Goal: Task Accomplishment & Management: Understand process/instructions

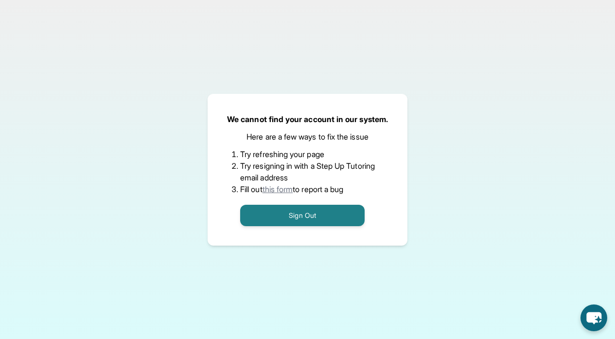
scroll to position [81, 0]
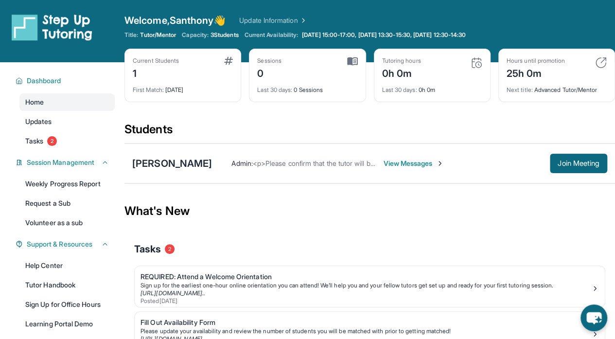
click at [411, 166] on span "View Messages" at bounding box center [413, 163] width 61 height 10
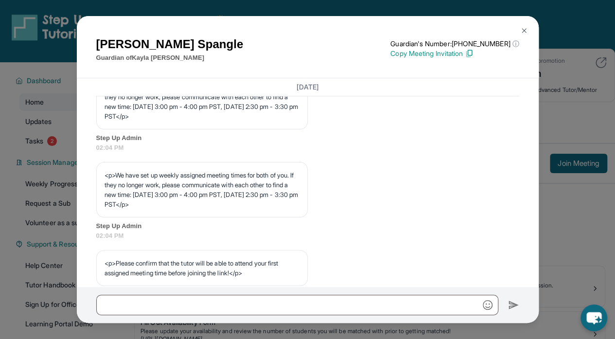
scroll to position [527, 0]
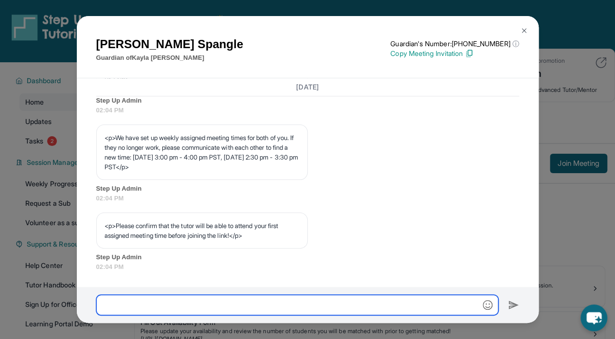
click at [213, 302] on input "text" at bounding box center [297, 305] width 402 height 20
paste input "********"
type input "*"
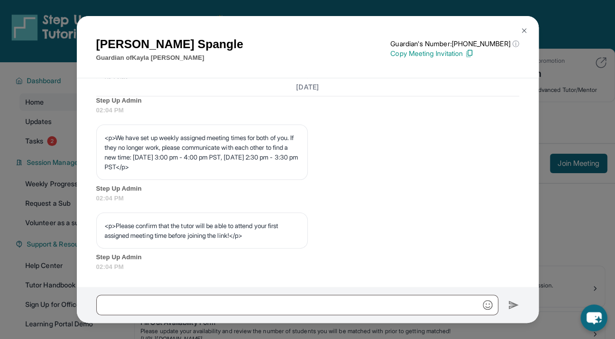
click at [53, 141] on div "[PERSON_NAME] Guardian of [PERSON_NAME] Guardian's Number: [PHONE_NUMBER] ⓘ Thi…" at bounding box center [307, 169] width 615 height 339
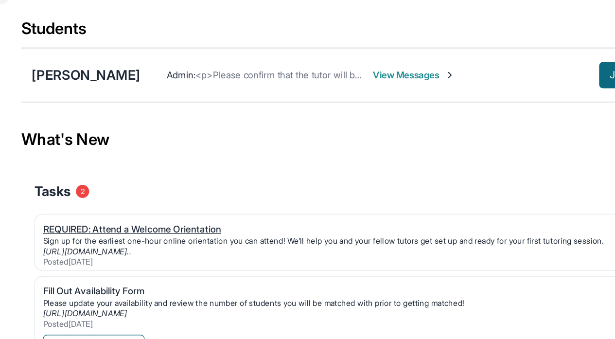
scroll to position [49, 0]
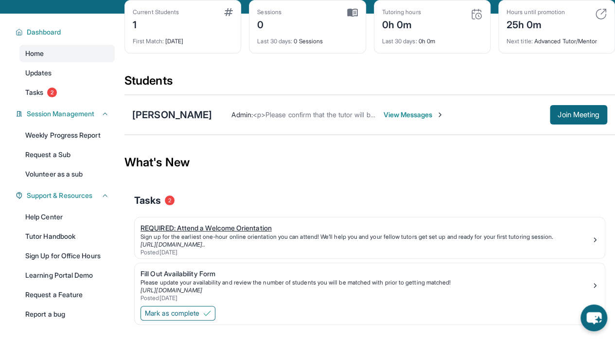
click at [194, 229] on div "REQUIRED: Attend a Welcome Orientation" at bounding box center [365, 228] width 451 height 10
click at [44, 98] on link "Tasks 2" at bounding box center [66, 92] width 95 height 17
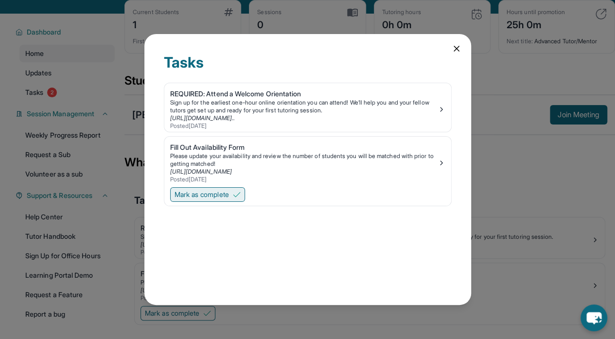
click at [241, 191] on img at bounding box center [237, 195] width 8 height 8
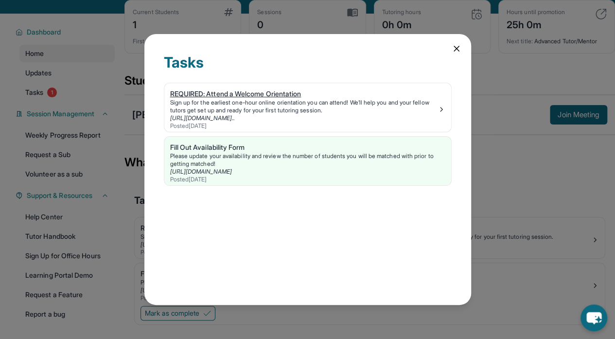
click at [443, 107] on img at bounding box center [441, 109] width 8 height 8
click at [106, 154] on div "Tasks REQUIRED: Attend a Welcome Orientation Sign up for the earliest one-hour …" at bounding box center [307, 169] width 615 height 339
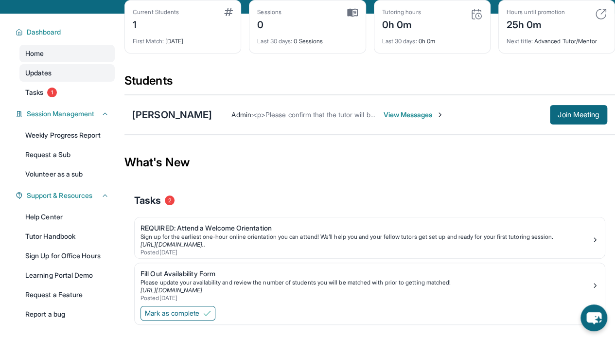
click at [53, 78] on link "Updates" at bounding box center [66, 72] width 95 height 17
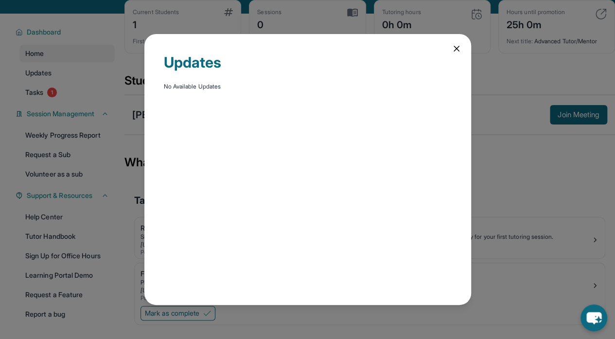
click at [458, 46] on icon at bounding box center [456, 49] width 10 height 10
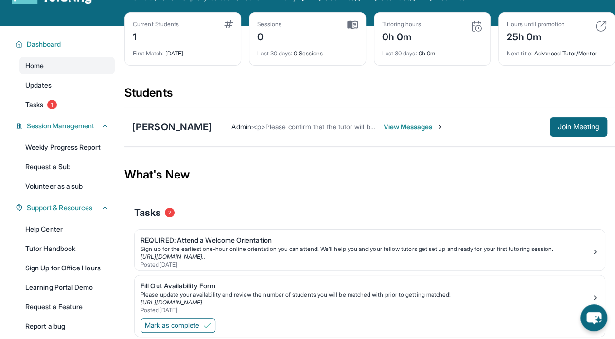
scroll to position [36, 0]
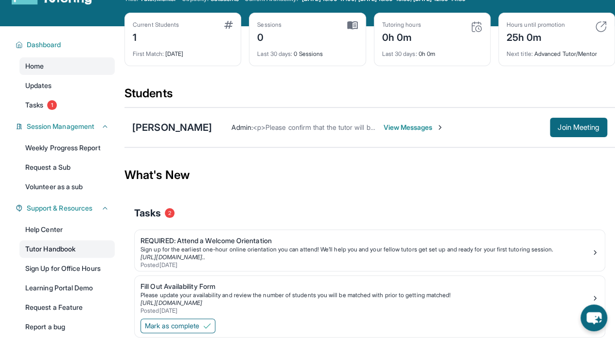
click at [73, 255] on link "Tutor Handbook" at bounding box center [66, 248] width 95 height 17
click at [289, 129] on span "<p>Please confirm that the tutor will be able to attend your first assigned mee…" at bounding box center [428, 127] width 351 height 8
click at [393, 127] on span "View Messages" at bounding box center [413, 127] width 61 height 10
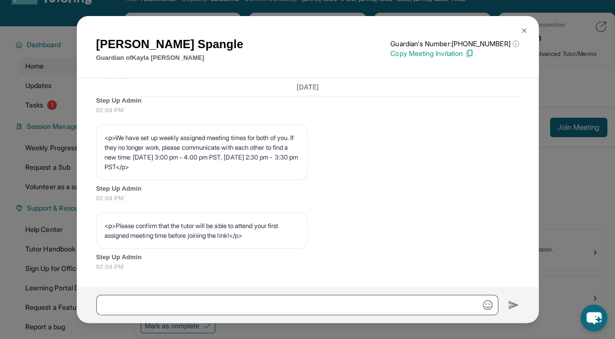
scroll to position [527, 0]
click at [363, 147] on div "<p>We have set up weekly assigned meeting times for both of you. If they no lon…" at bounding box center [307, 163] width 423 height 78
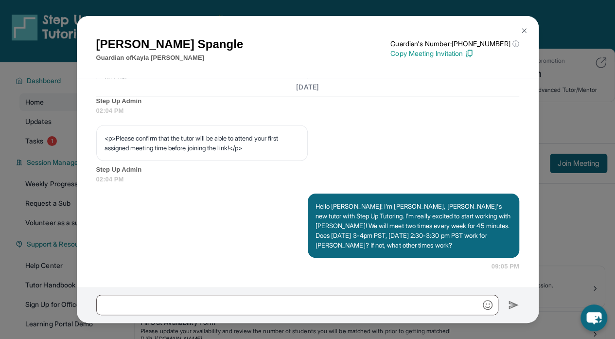
scroll to position [614, 0]
click at [524, 30] on img at bounding box center [524, 31] width 8 height 8
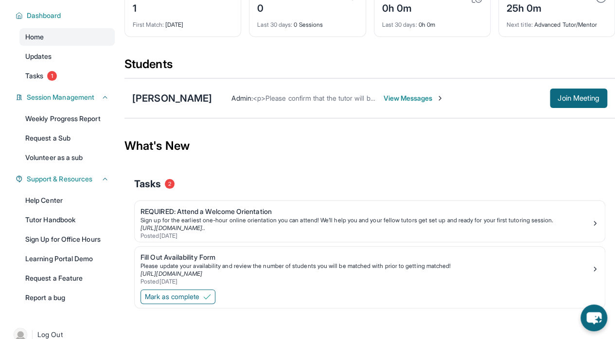
scroll to position [67, 0]
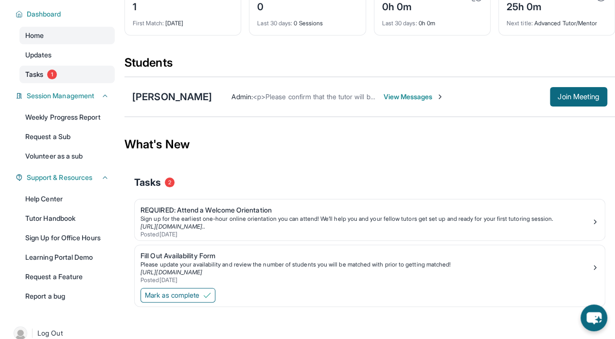
click at [66, 76] on link "Tasks 1" at bounding box center [66, 74] width 95 height 17
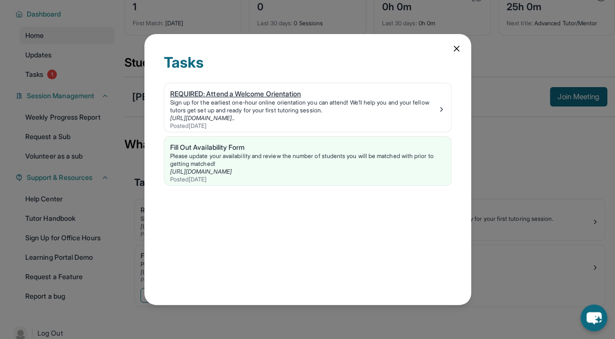
click at [294, 89] on div "REQUIRED: Attend a Welcome Orientation" at bounding box center [303, 94] width 267 height 10
click at [453, 44] on icon at bounding box center [456, 49] width 10 height 10
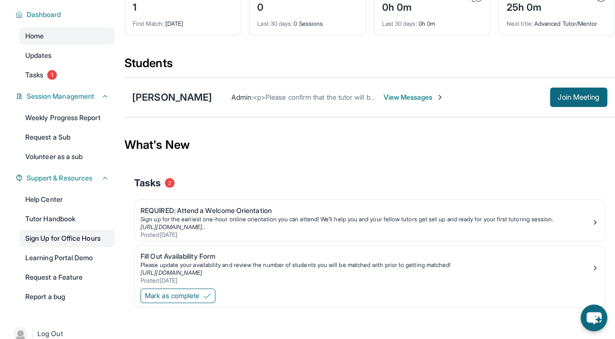
click at [45, 241] on link "Sign Up for Office Hours" at bounding box center [66, 237] width 95 height 17
click at [74, 124] on link "Weekly Progress Report" at bounding box center [66, 117] width 95 height 17
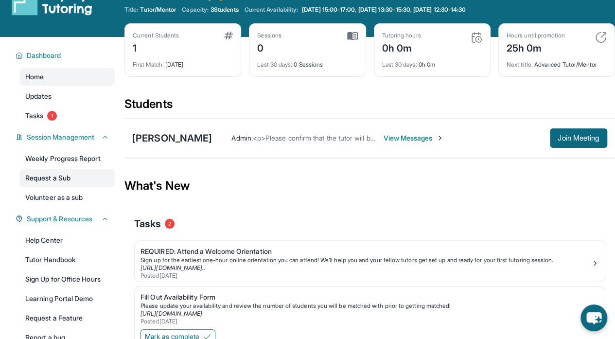
scroll to position [25, 0]
click at [58, 100] on link "Updates" at bounding box center [66, 95] width 95 height 17
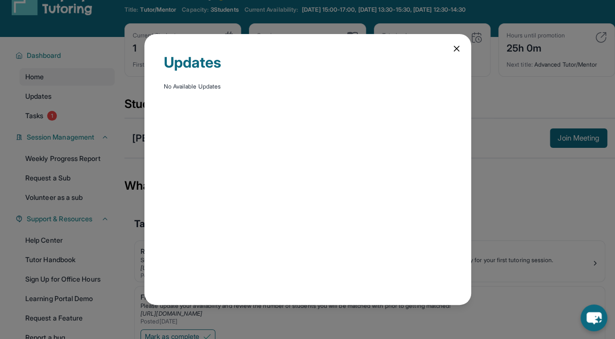
click at [457, 46] on icon at bounding box center [456, 48] width 5 height 5
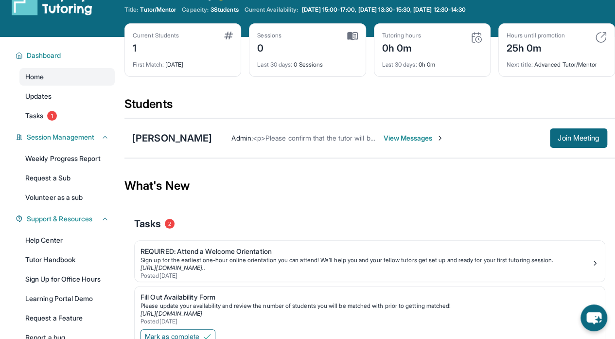
click at [187, 60] on div "First Match : [DATE]" at bounding box center [183, 62] width 100 height 14
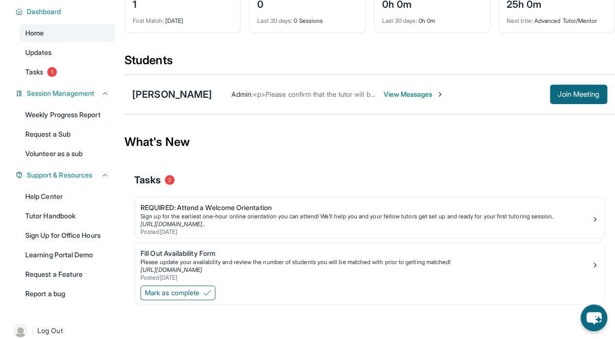
click at [412, 91] on span "View Messages" at bounding box center [413, 94] width 61 height 10
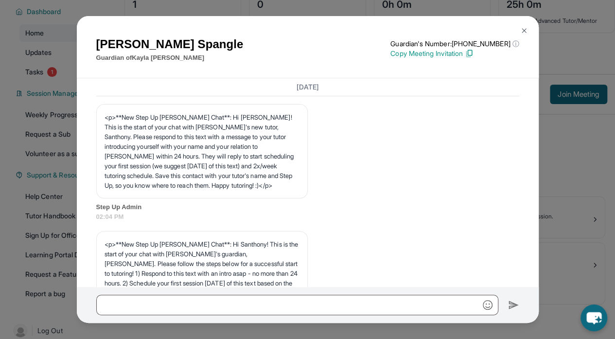
scroll to position [63, 0]
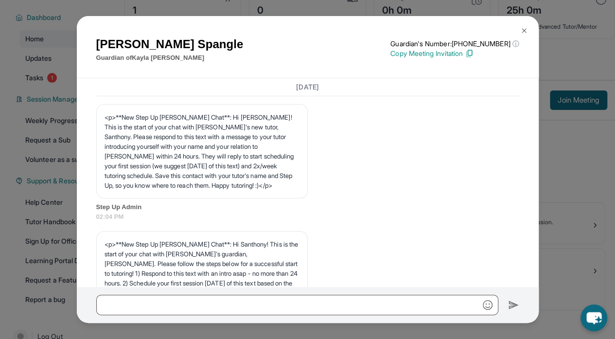
click at [524, 30] on img at bounding box center [524, 31] width 8 height 8
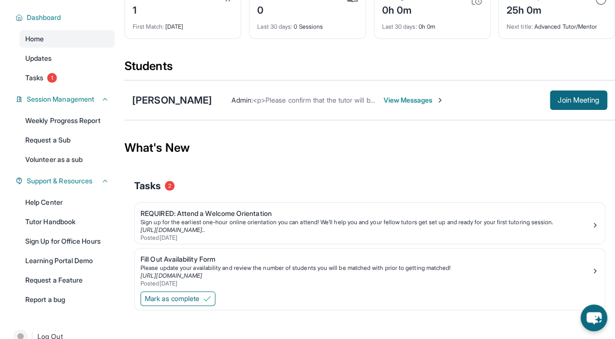
scroll to position [0, 0]
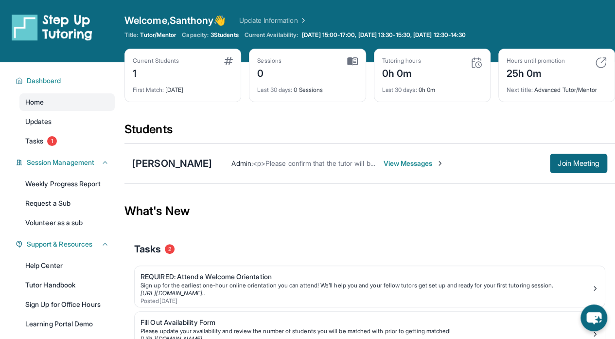
click at [602, 63] on img at bounding box center [601, 63] width 12 height 12
click at [581, 93] on div "Next title : Advanced Tutor/Mentor" at bounding box center [556, 87] width 100 height 14
click at [598, 62] on img at bounding box center [601, 63] width 12 height 12
click at [526, 69] on div "25h 0m" at bounding box center [535, 73] width 58 height 16
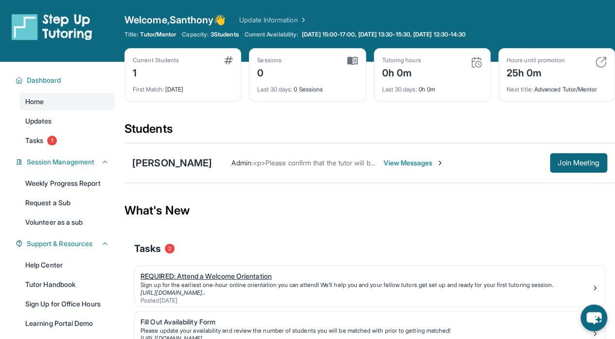
scroll to position [81, 0]
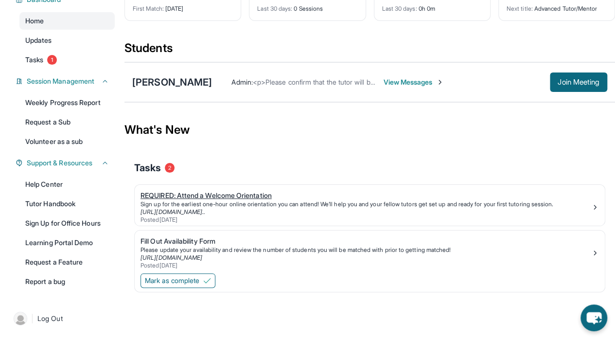
click at [248, 191] on div "REQUIRED: Attend a Welcome Orientation" at bounding box center [365, 196] width 451 height 10
click at [605, 325] on icon "chat-button" at bounding box center [593, 317] width 29 height 29
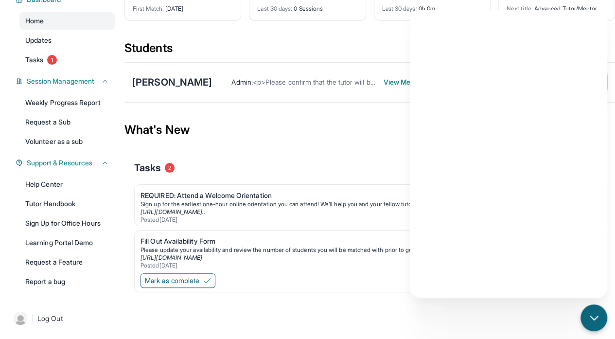
click at [362, 157] on div "Tasks 2" at bounding box center [369, 167] width 471 height 33
click at [597, 317] on icon "chat-button" at bounding box center [594, 318] width 13 height 13
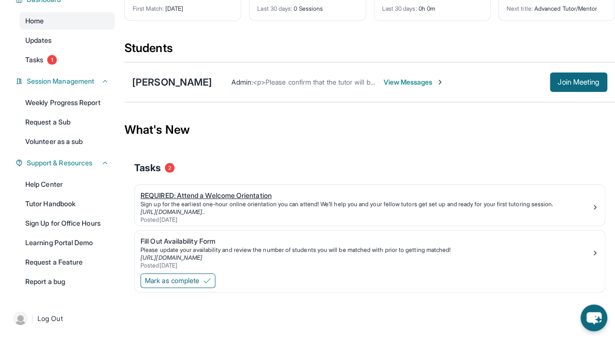
click at [205, 209] on link "[URL][DOMAIN_NAME].." at bounding box center [172, 211] width 65 height 7
